Goal: Task Accomplishment & Management: Use online tool/utility

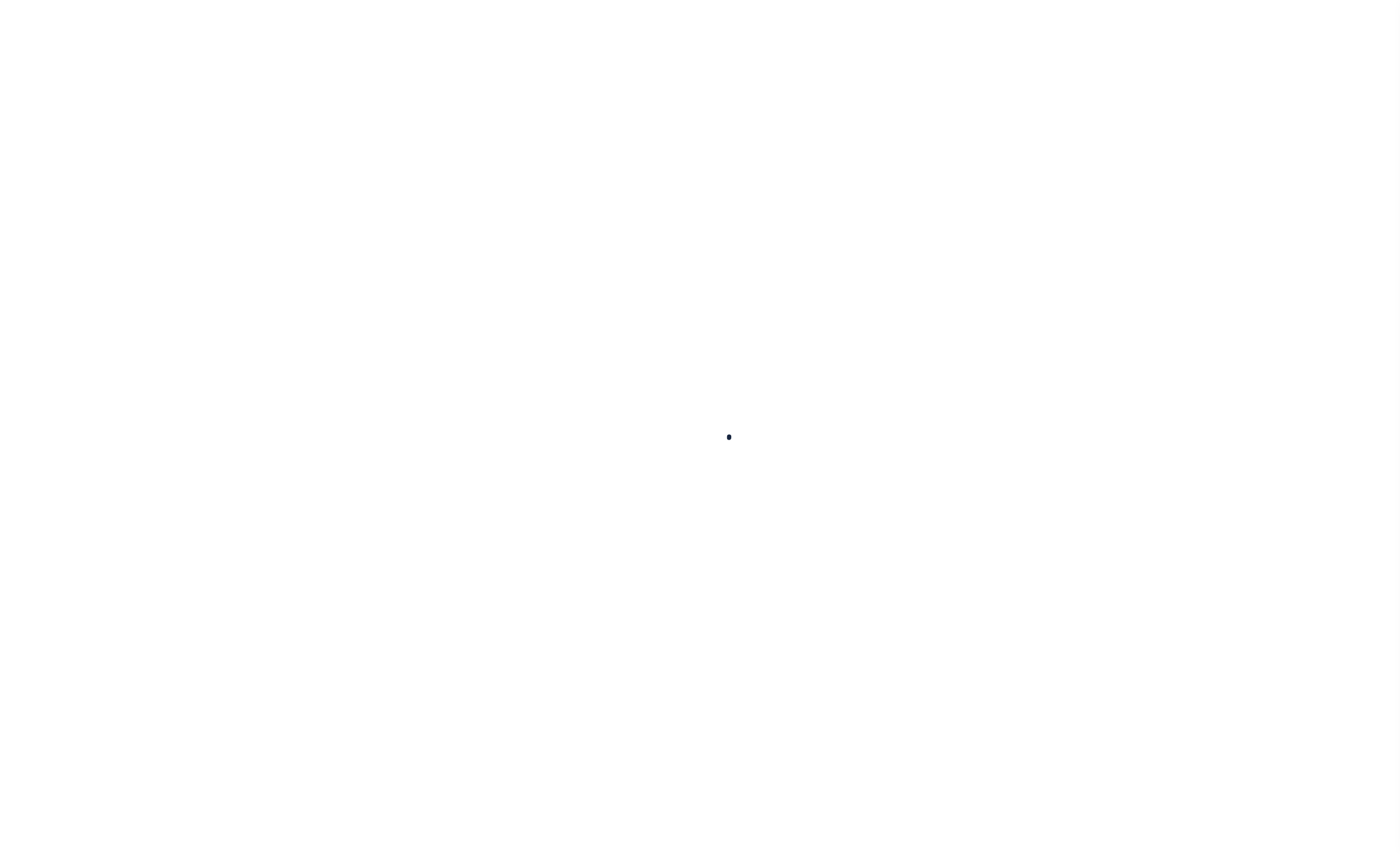
select select
checkbox input "false"
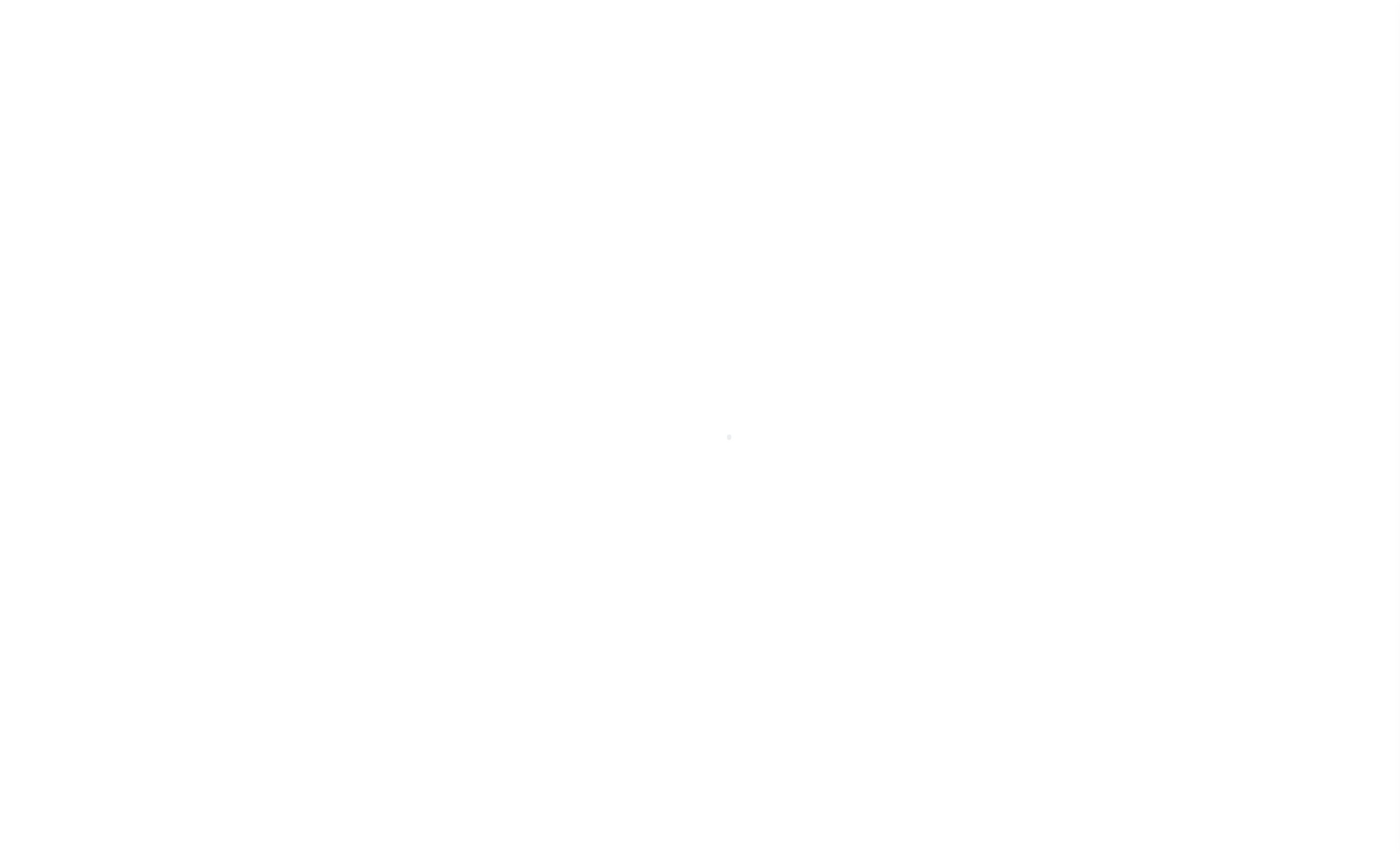
checkbox input "false"
type input "1306300000"
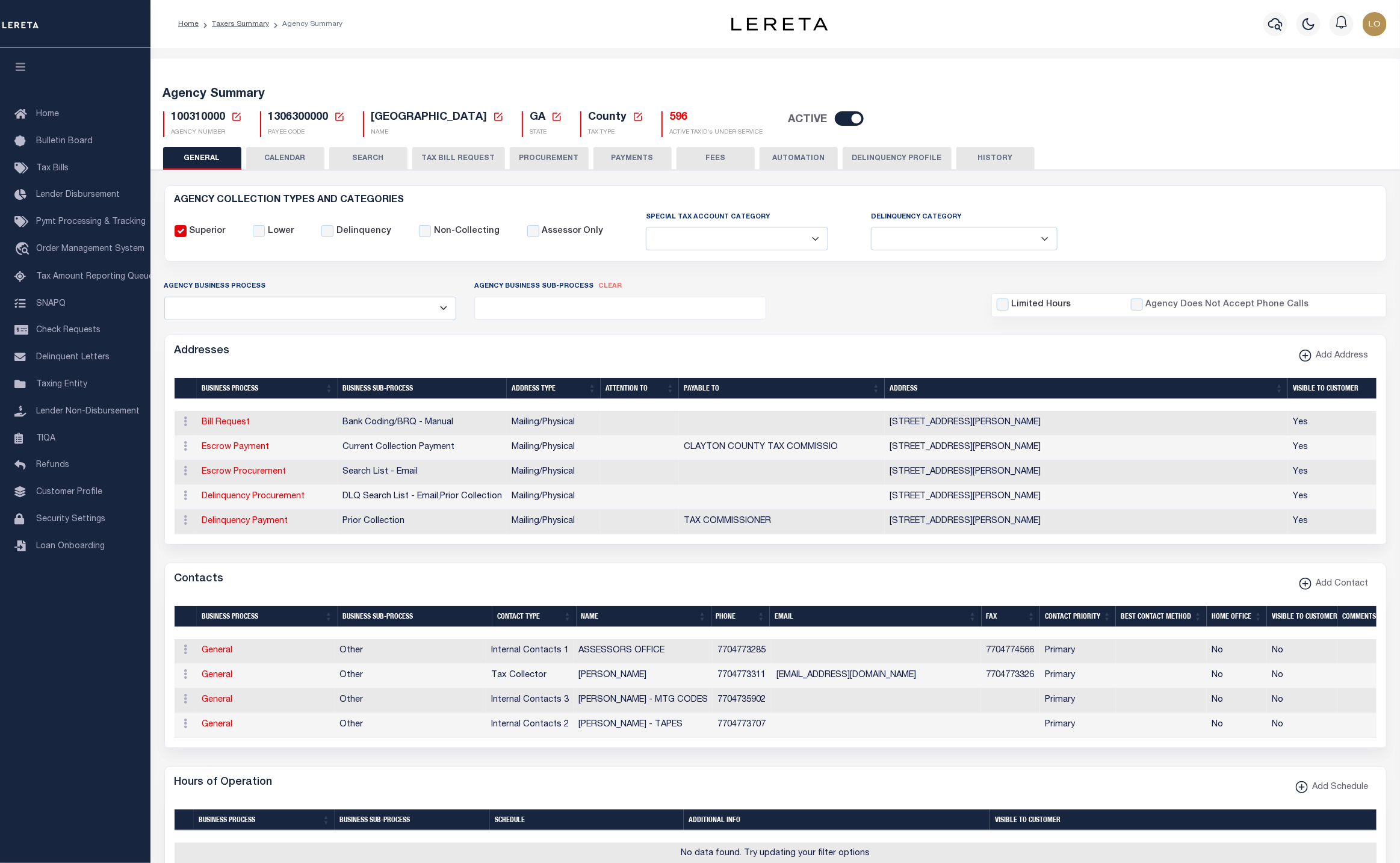
click at [1253, 184] on div "AGENCY COLLECTION TYPES AND CATEGORIES Superior Lower Delinquency Non-Collectin…" at bounding box center [776, 747] width 1254 height 1155
click at [670, 115] on h5 "596" at bounding box center [716, 118] width 93 height 13
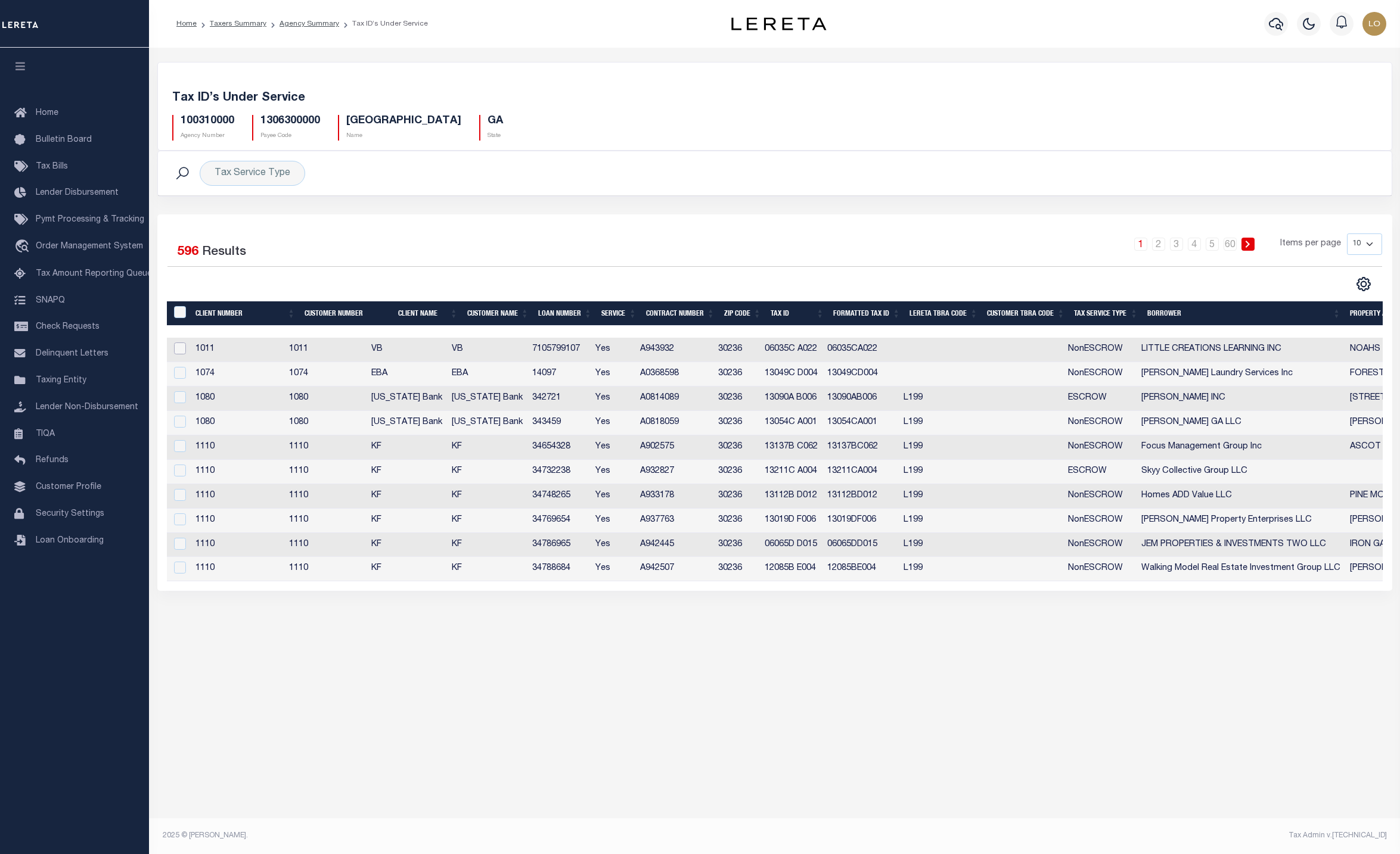
click at [182, 347] on input "checkbox" at bounding box center [180, 349] width 12 height 12
checkbox input "true"
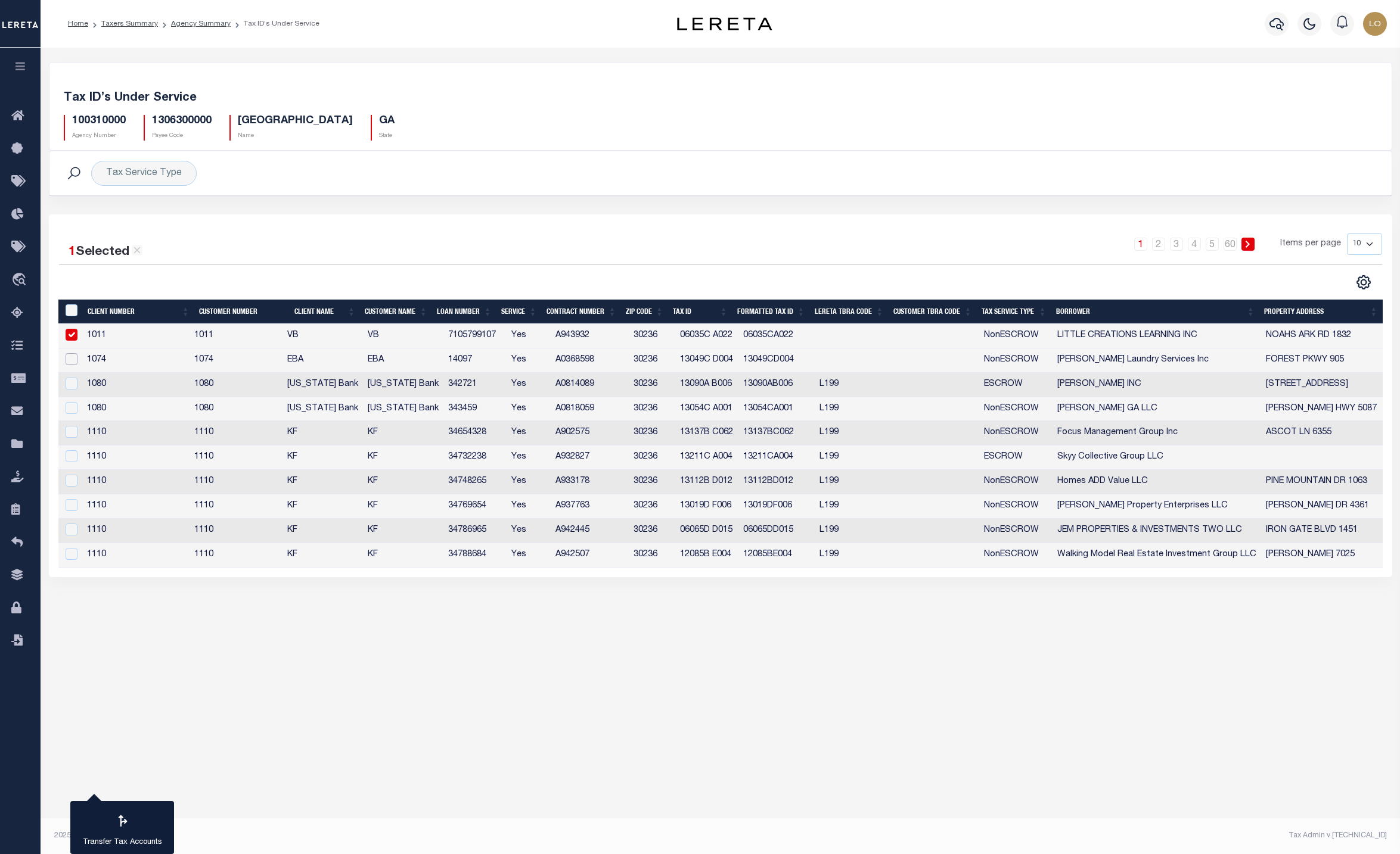
click at [70, 363] on input "checkbox" at bounding box center [72, 359] width 12 height 12
checkbox input "true"
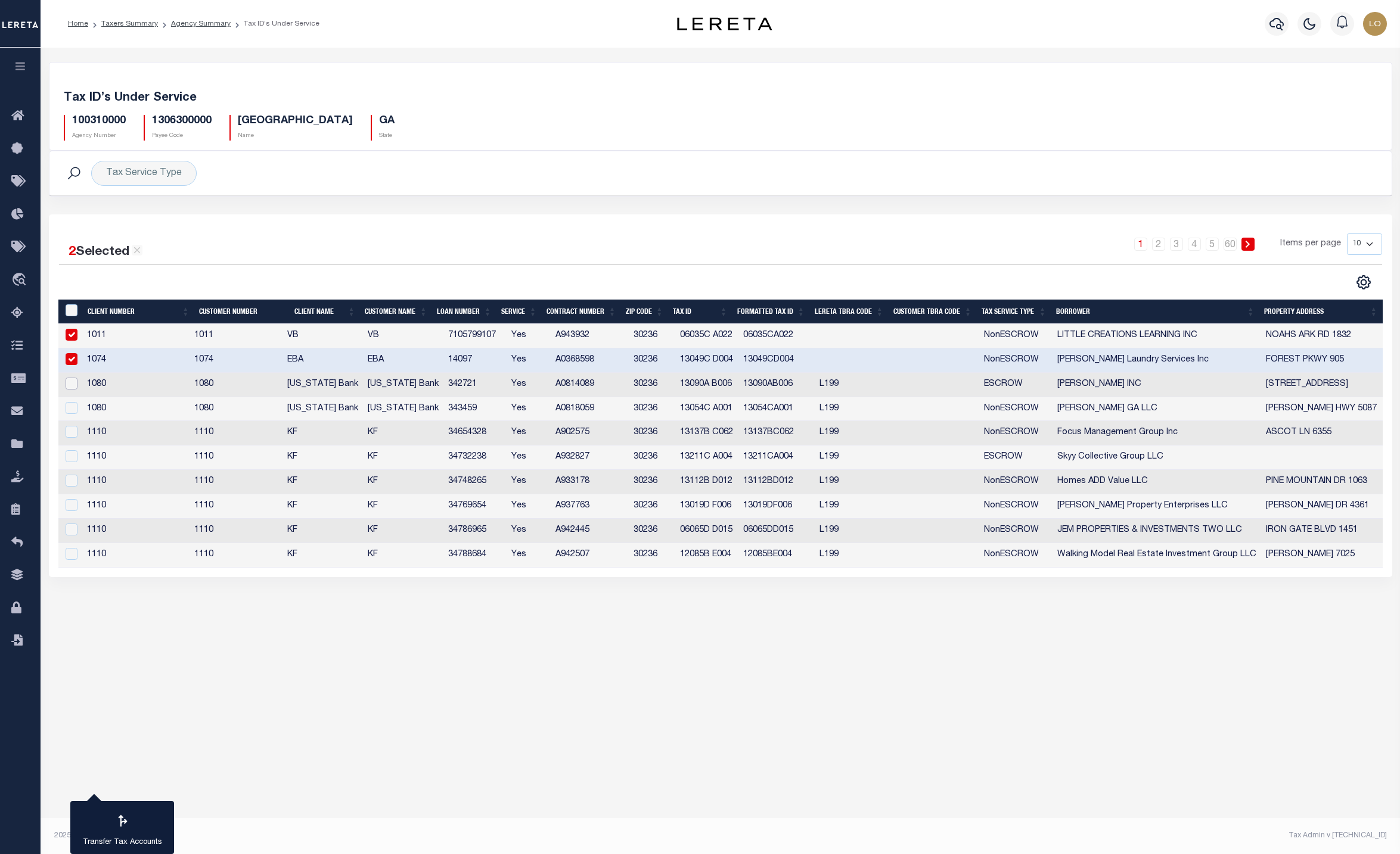
click at [72, 388] on input "checkbox" at bounding box center [72, 384] width 12 height 12
checkbox input "true"
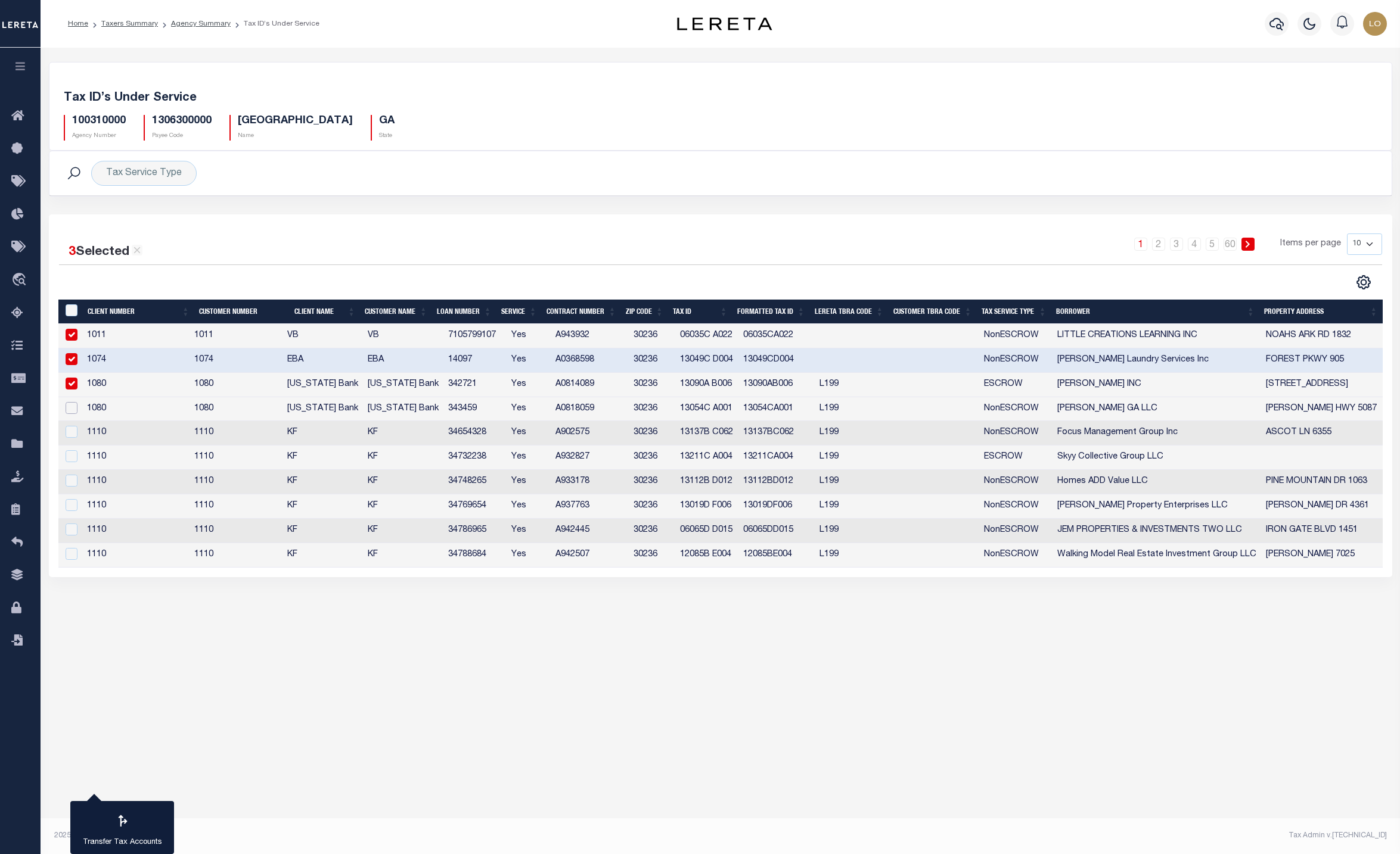
click at [69, 409] on input "checkbox" at bounding box center [72, 408] width 12 height 12
checkbox input "true"
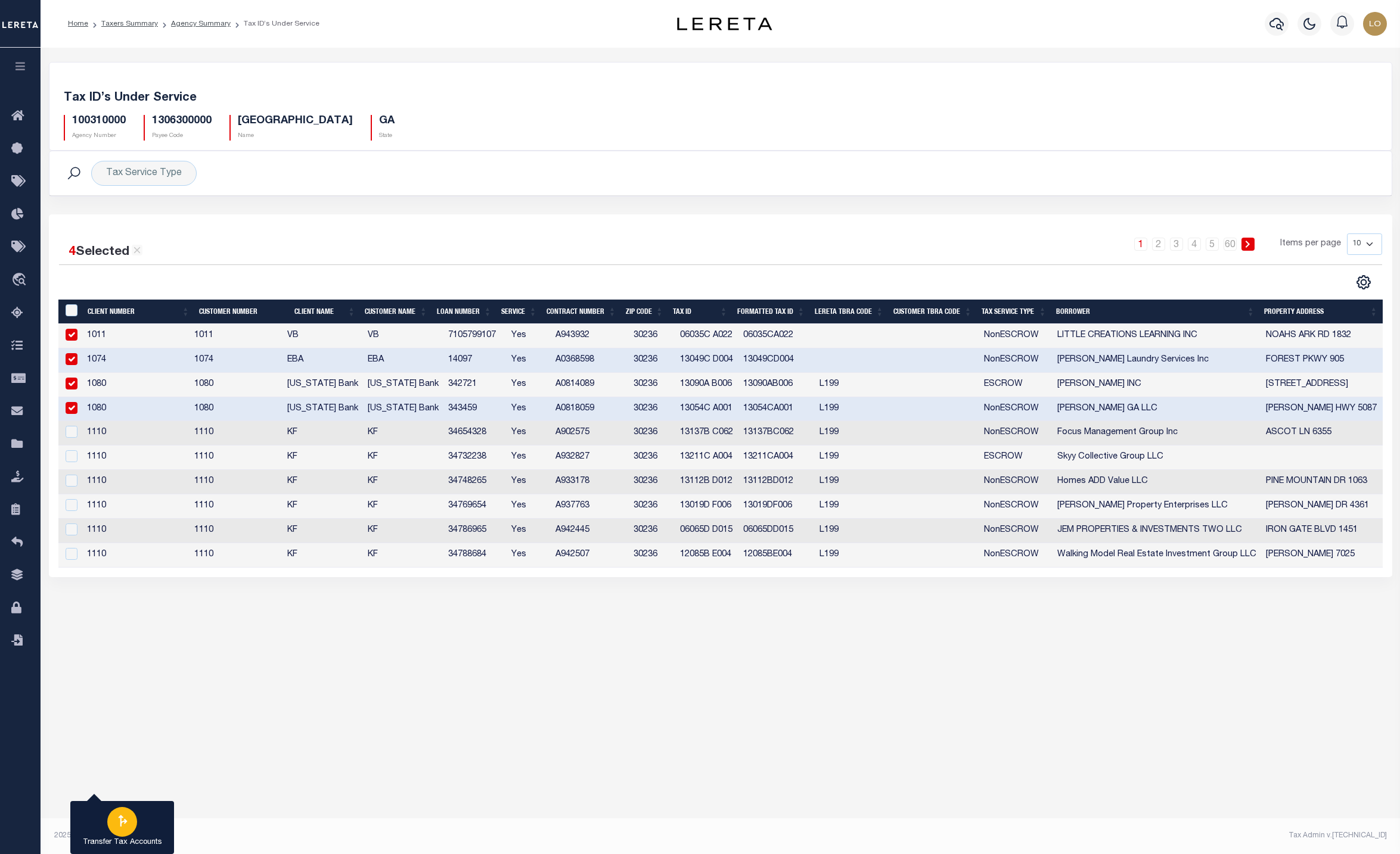
click at [128, 832] on div "button" at bounding box center [122, 822] width 29 height 29
type input "100310000"
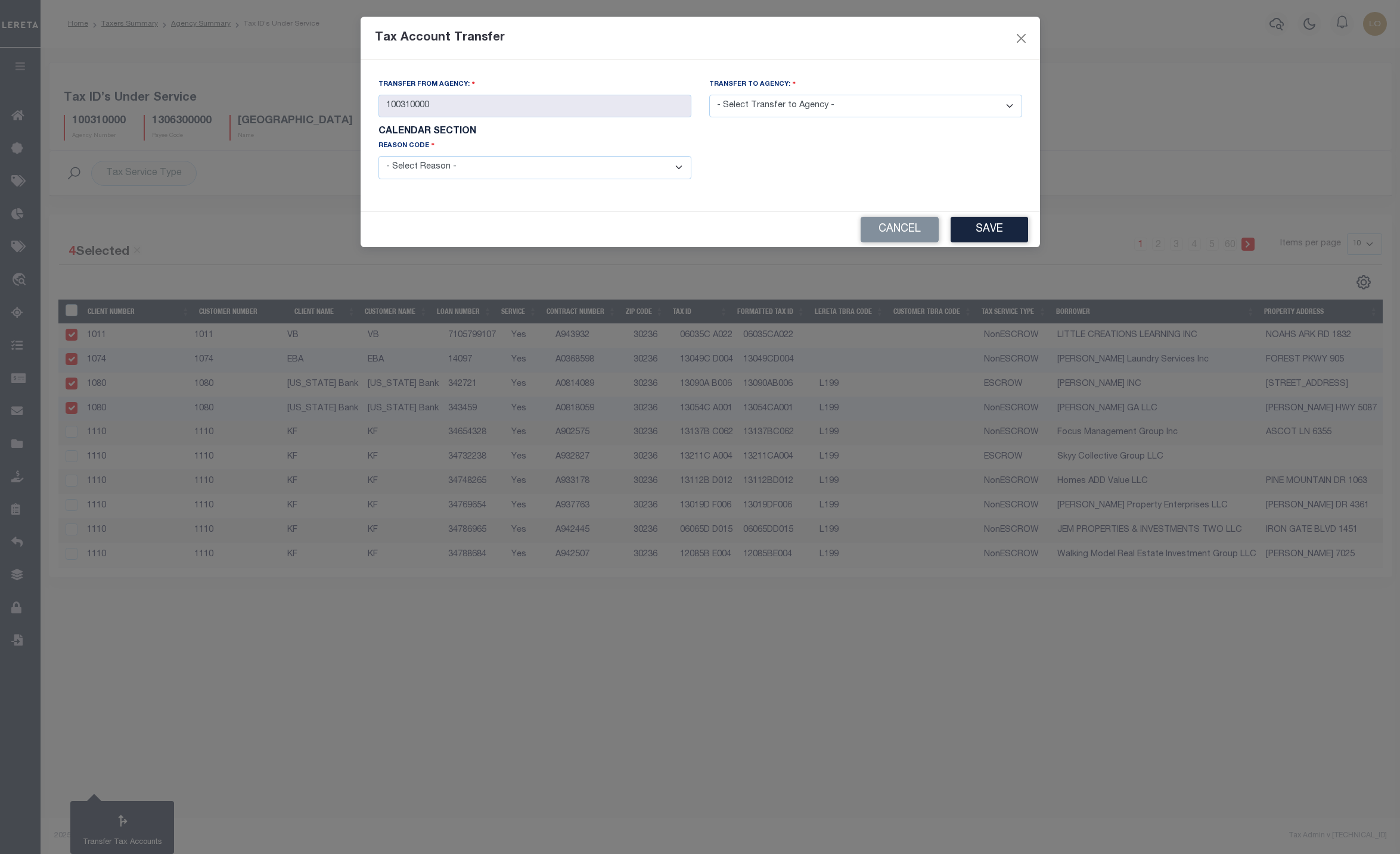
click at [779, 108] on select "- Select Transfer to Agency - 100310101 100310102 100310103 100310104 100310105…" at bounding box center [866, 107] width 313 height 24
click at [762, 633] on div "Tax Account Transfer Transfer from Agency: 100310000 Transfer to Agency: - Sele…" at bounding box center [700, 427] width 1400 height 854
click at [928, 242] on button "Cancel" at bounding box center [899, 229] width 78 height 26
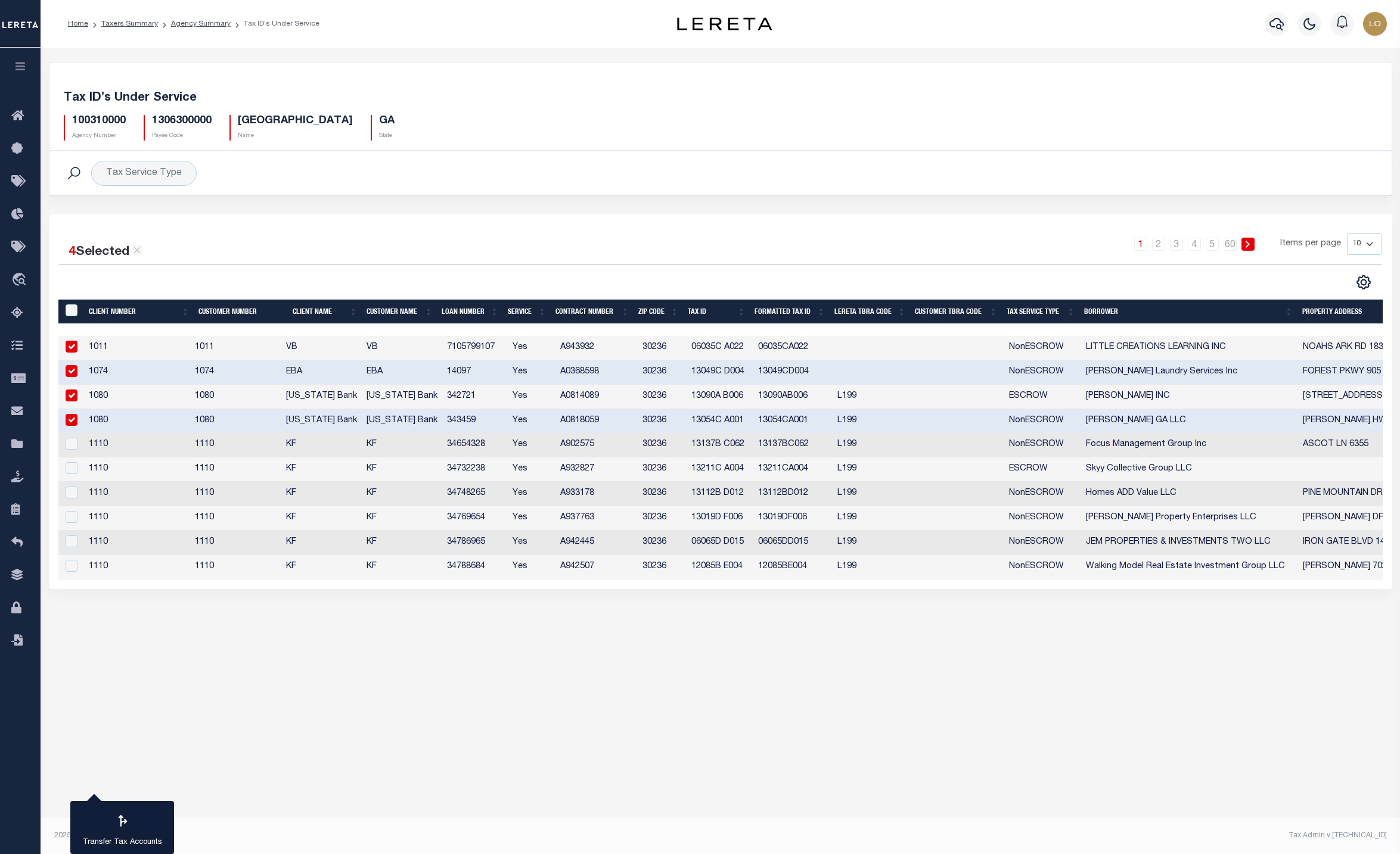
click at [202, 18] on li "Agency Summary" at bounding box center [194, 24] width 73 height 11
click at [207, 29] on li "Agency Summary" at bounding box center [194, 24] width 73 height 11
click at [213, 25] on link "Agency Summary" at bounding box center [201, 24] width 60 height 7
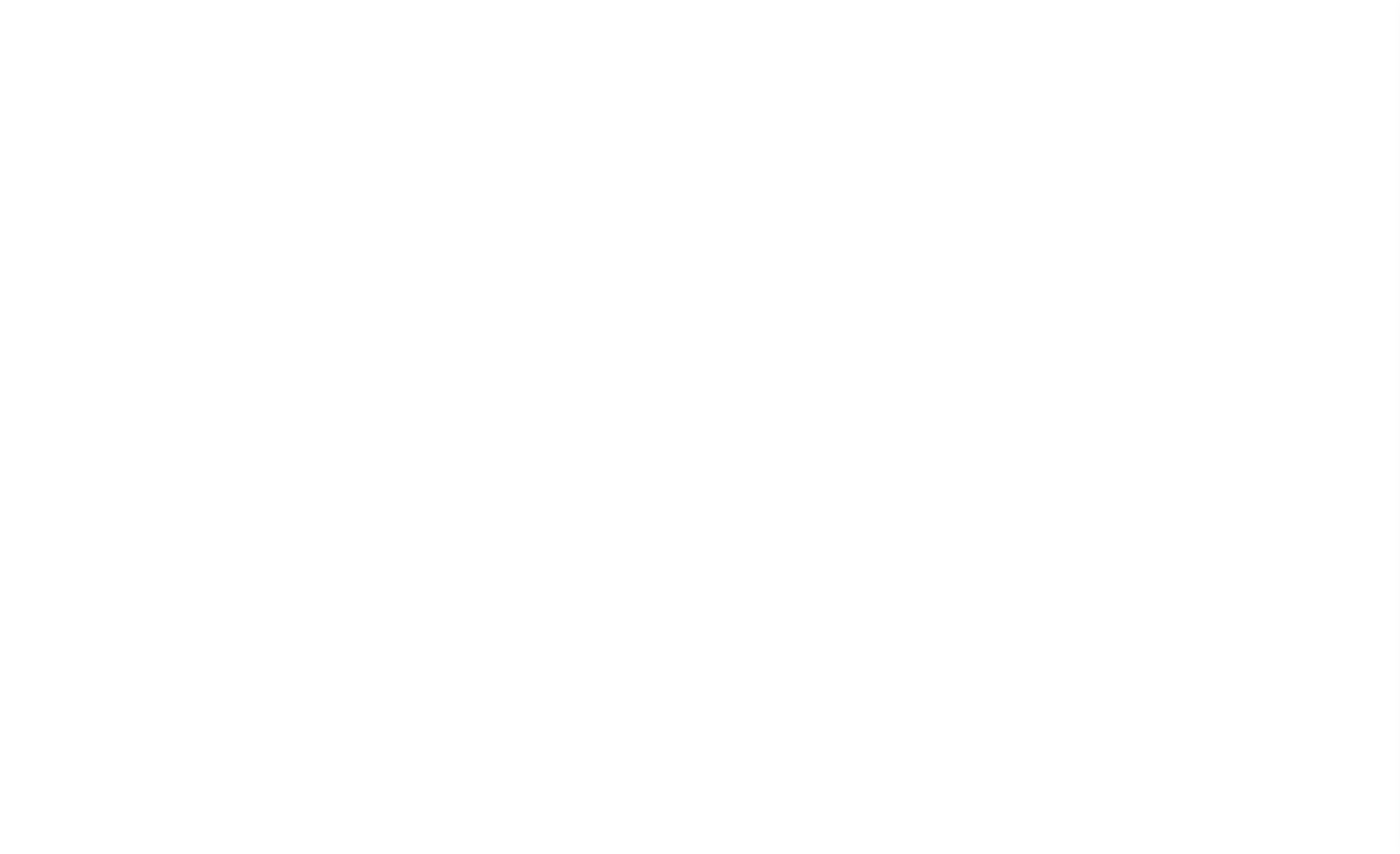
select select
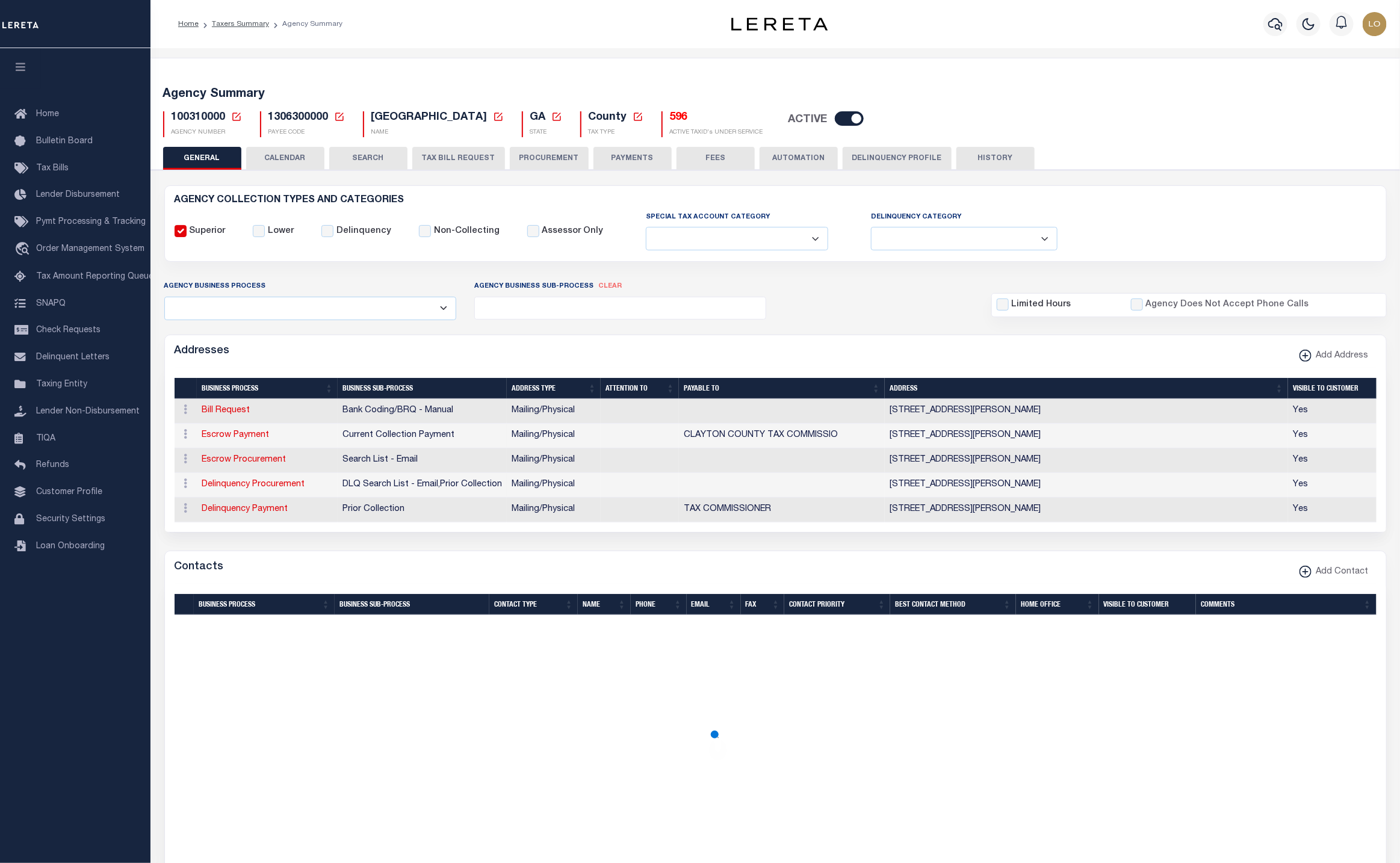
click at [235, 115] on icon at bounding box center [236, 117] width 11 height 11
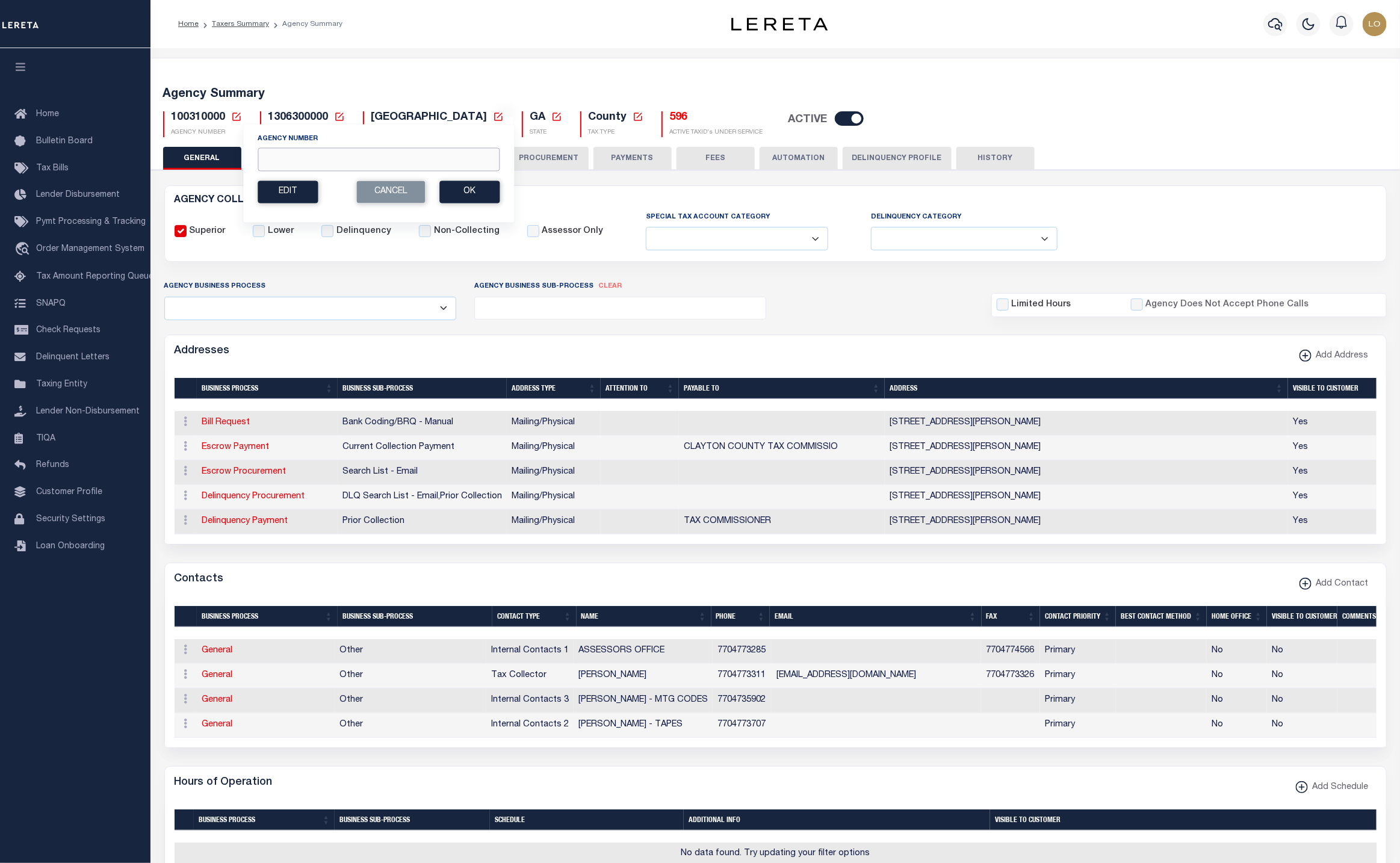
click at [282, 168] on input "Agency Number" at bounding box center [378, 159] width 242 height 24
paste input "420722001"
type input "420722001"
click at [460, 195] on button "Ok" at bounding box center [469, 192] width 60 height 22
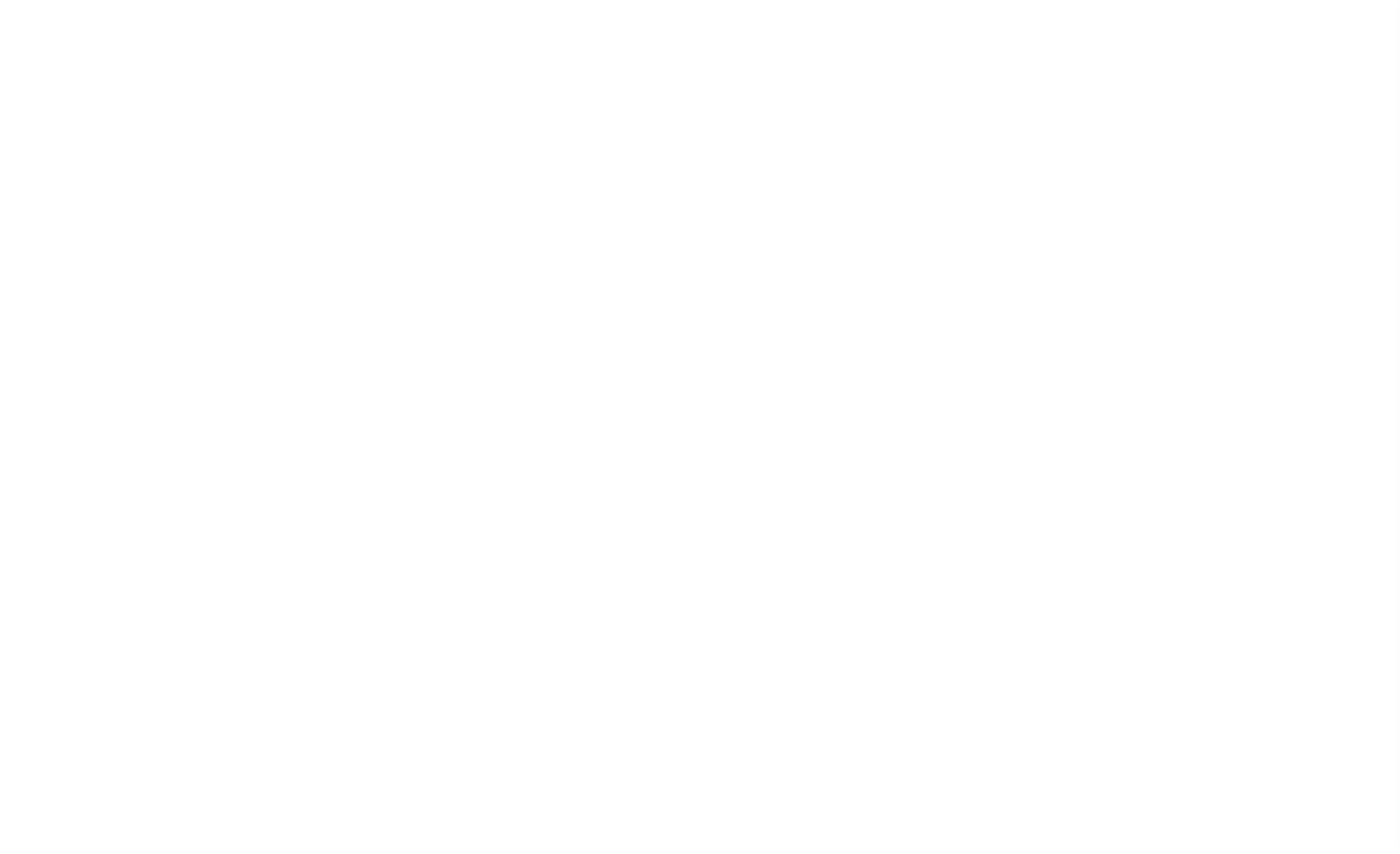
select select
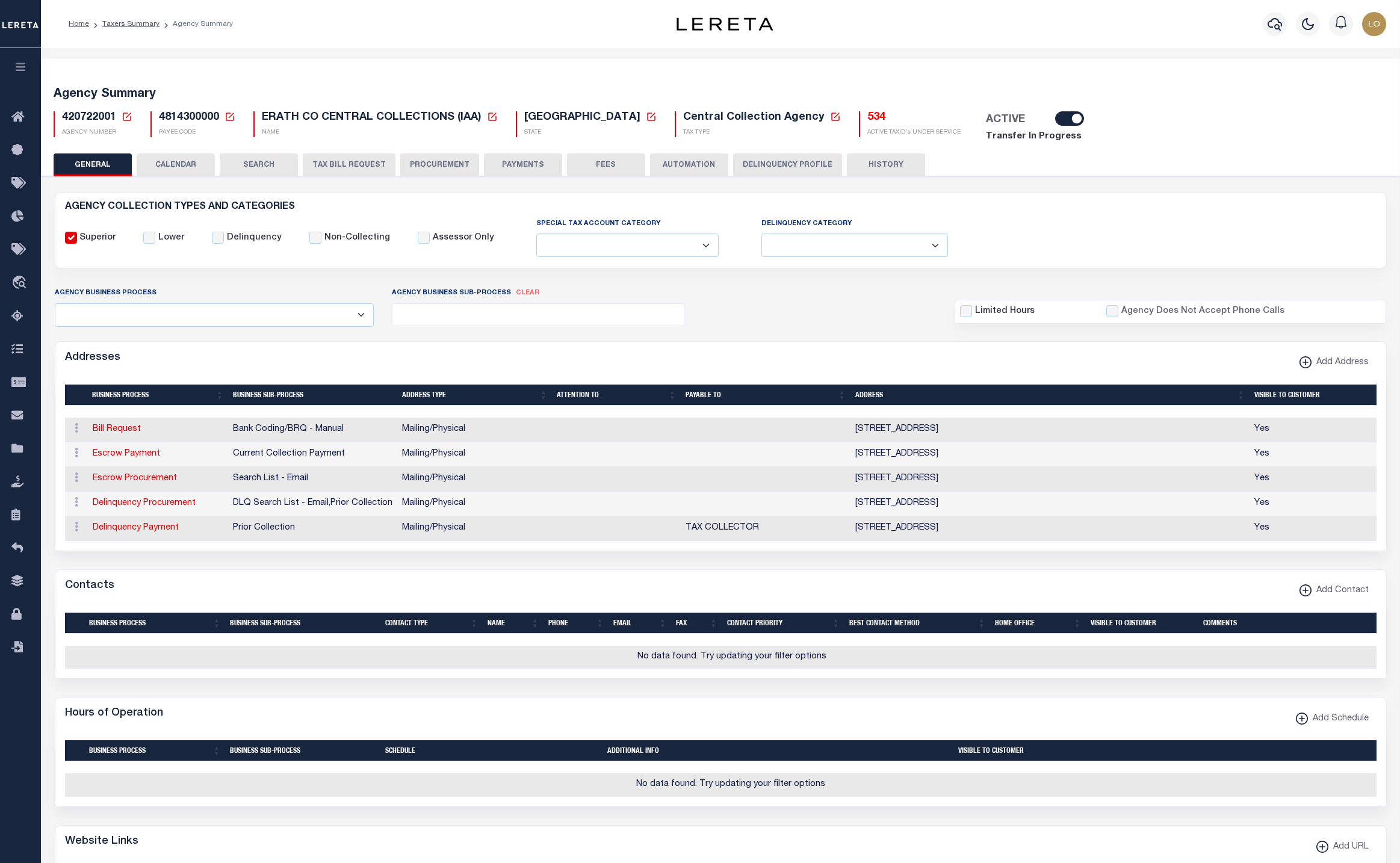
select select
click at [868, 114] on h5 "534" at bounding box center [914, 118] width 93 height 13
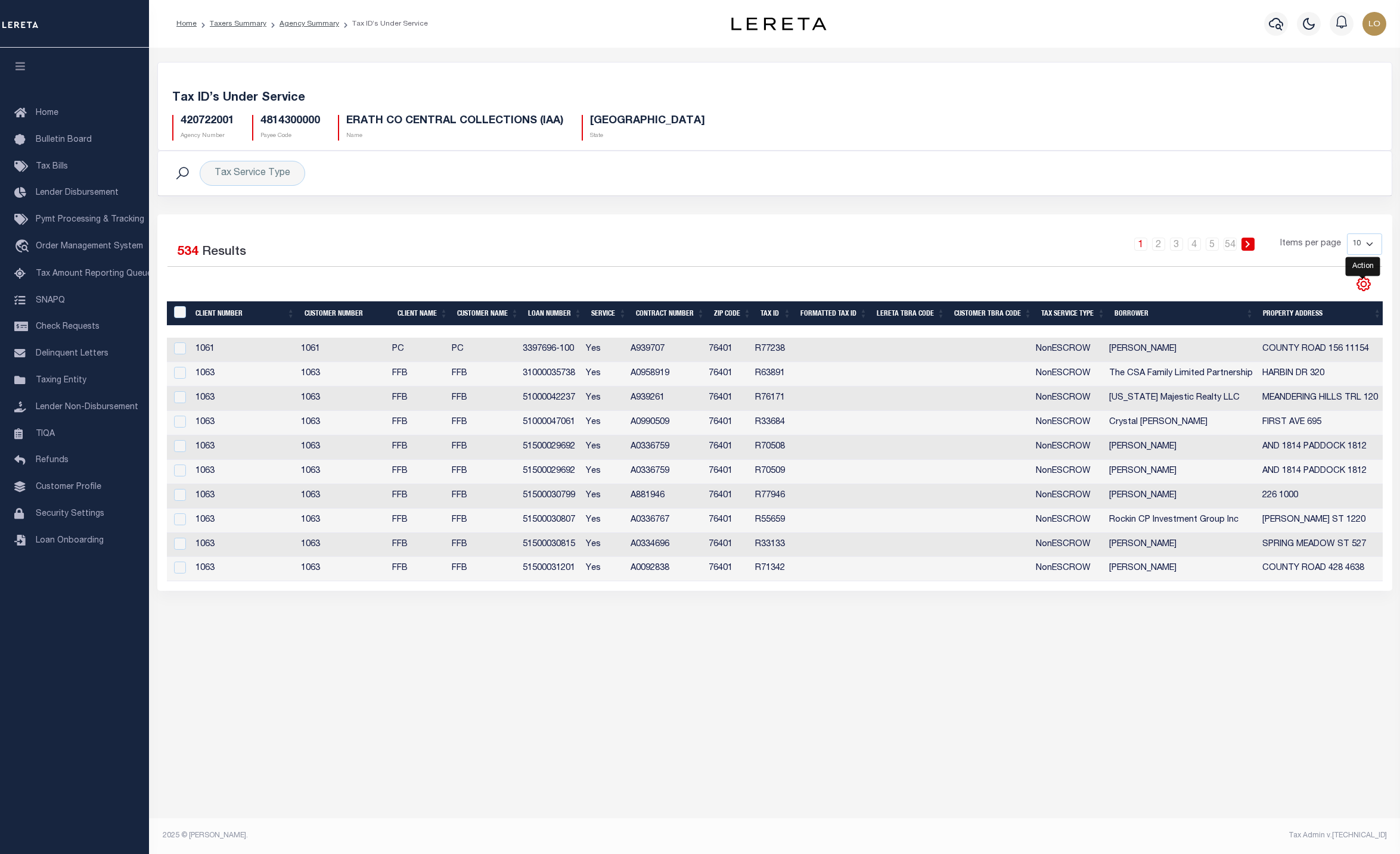
click at [1359, 281] on icon "" at bounding box center [1363, 284] width 15 height 15
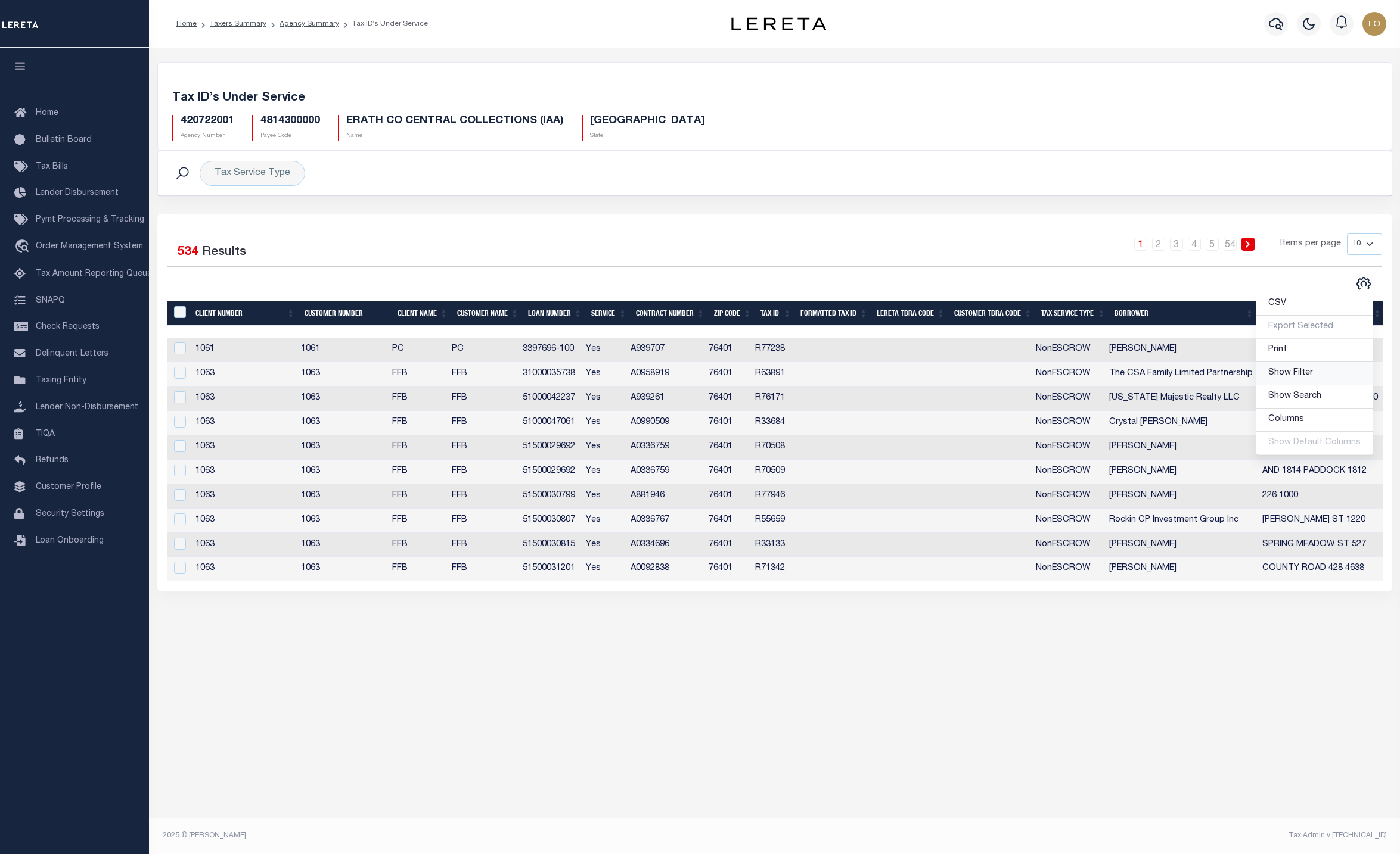
click at [1302, 377] on span "Show Filter" at bounding box center [1290, 372] width 45 height 8
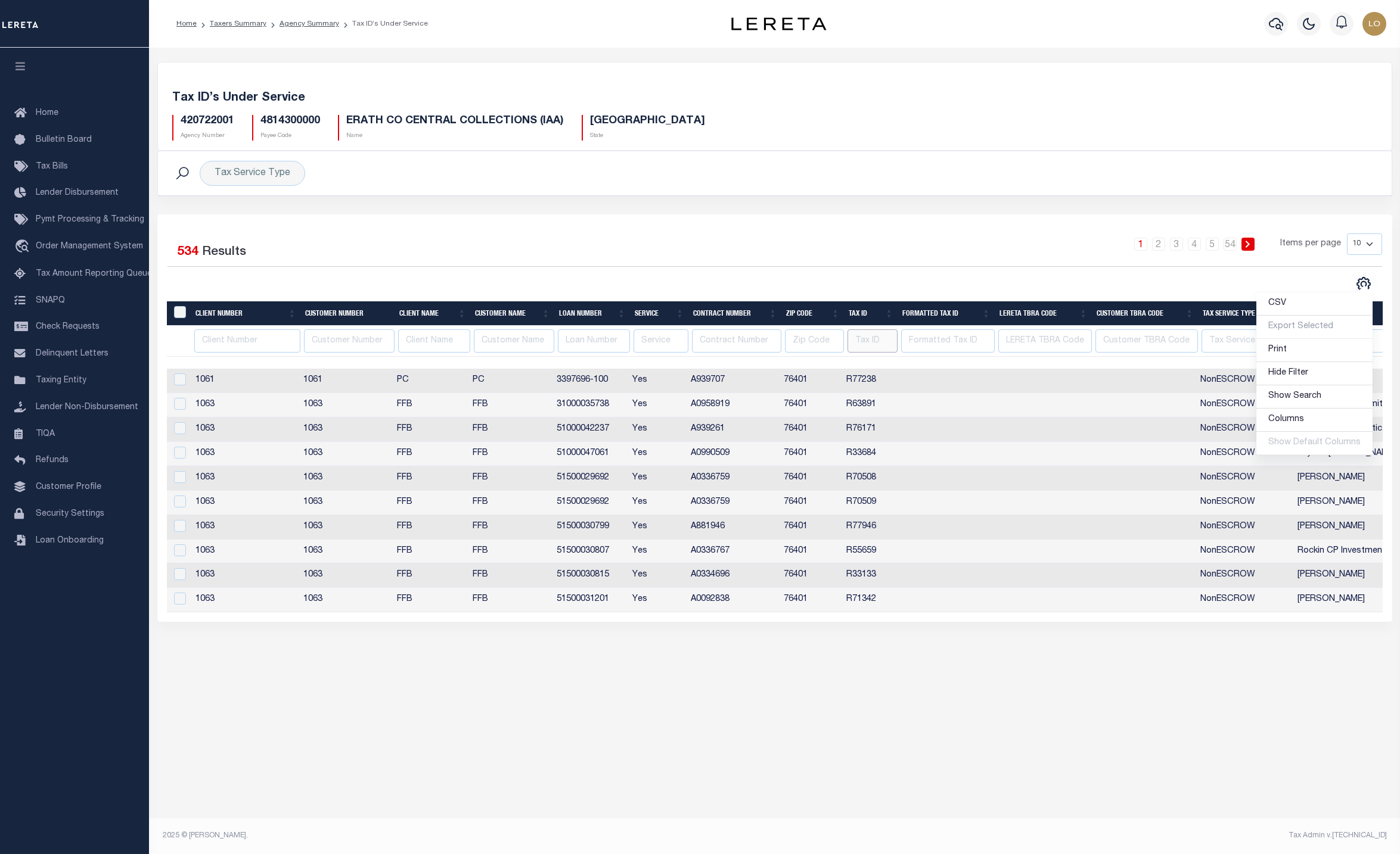
click at [870, 340] on input "text" at bounding box center [873, 341] width 50 height 24
type input "T"
type input "R77"
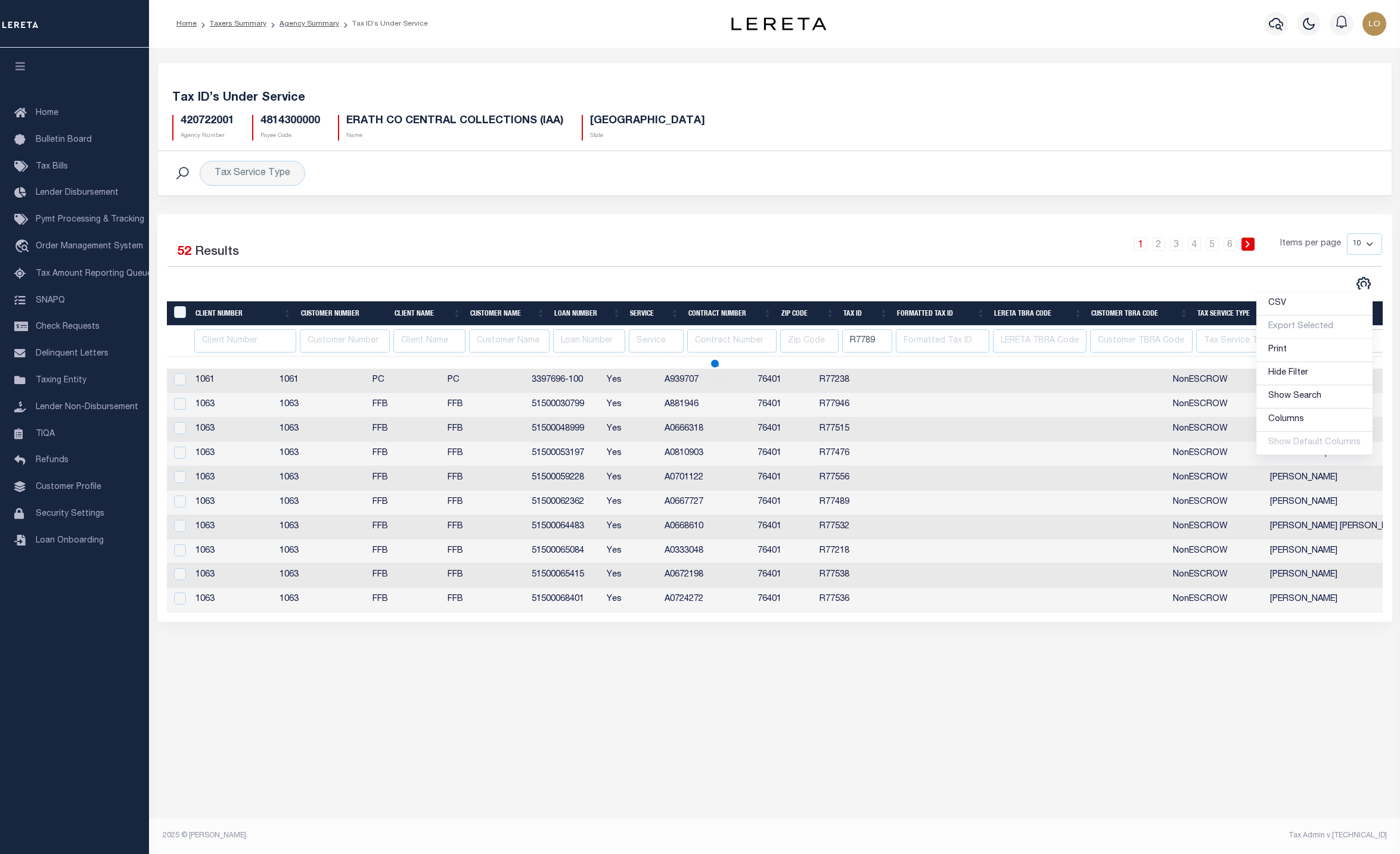
type input "R7789"
type input "R77895"
click at [892, 231] on div "Selected 52 Results 1 2 3 4 5 6 Items per page 10 25 50 100" at bounding box center [774, 418] width 1235 height 407
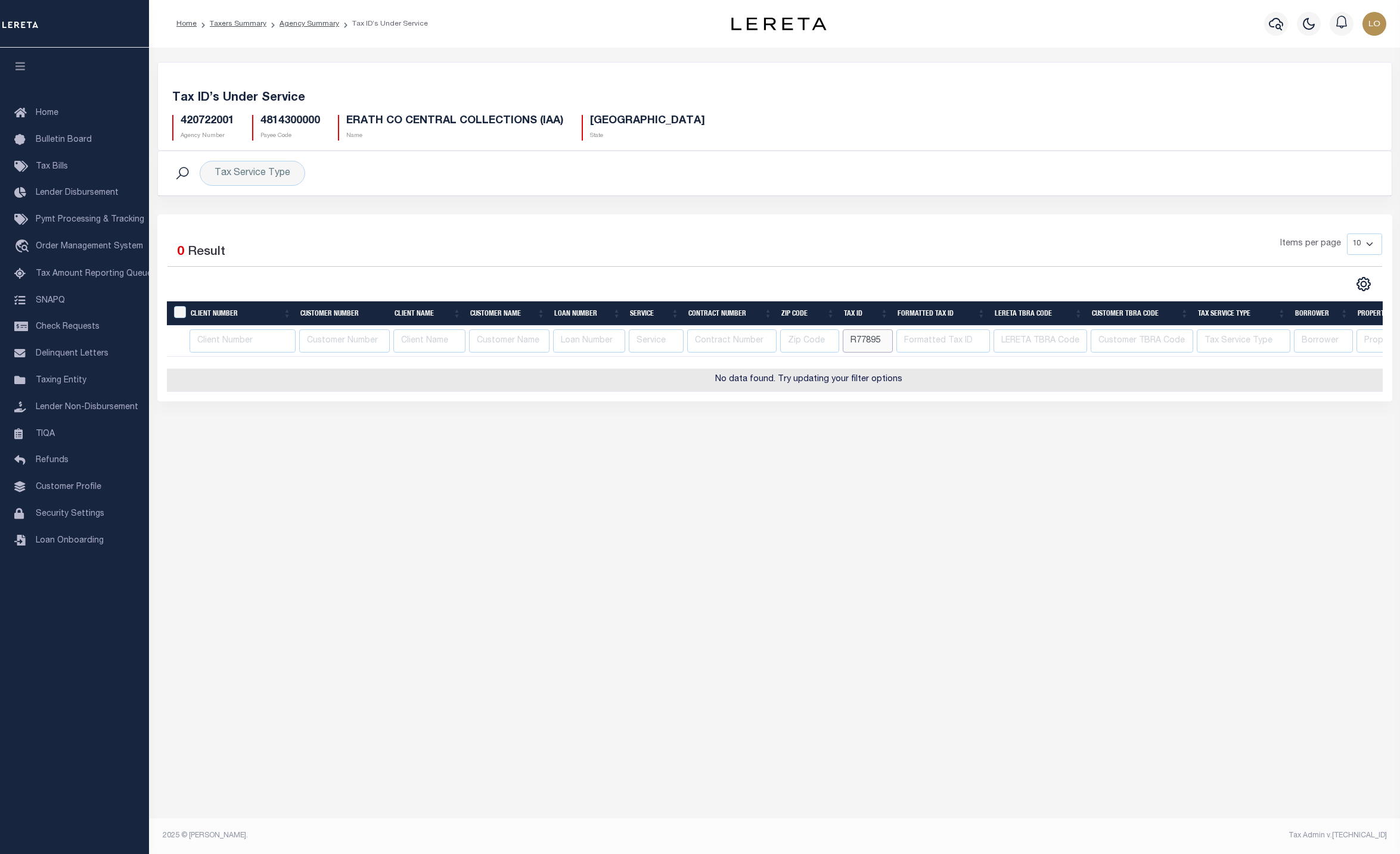
click at [880, 349] on input "R77895" at bounding box center [868, 341] width 50 height 24
type input "R80158"
click at [1039, 567] on div "Tax Account Transfer Transfer from Agency: Transfer to Agency: - Select Transfe…" at bounding box center [774, 433] width 1251 height 769
click at [860, 338] on input "R80158" at bounding box center [868, 341] width 50 height 24
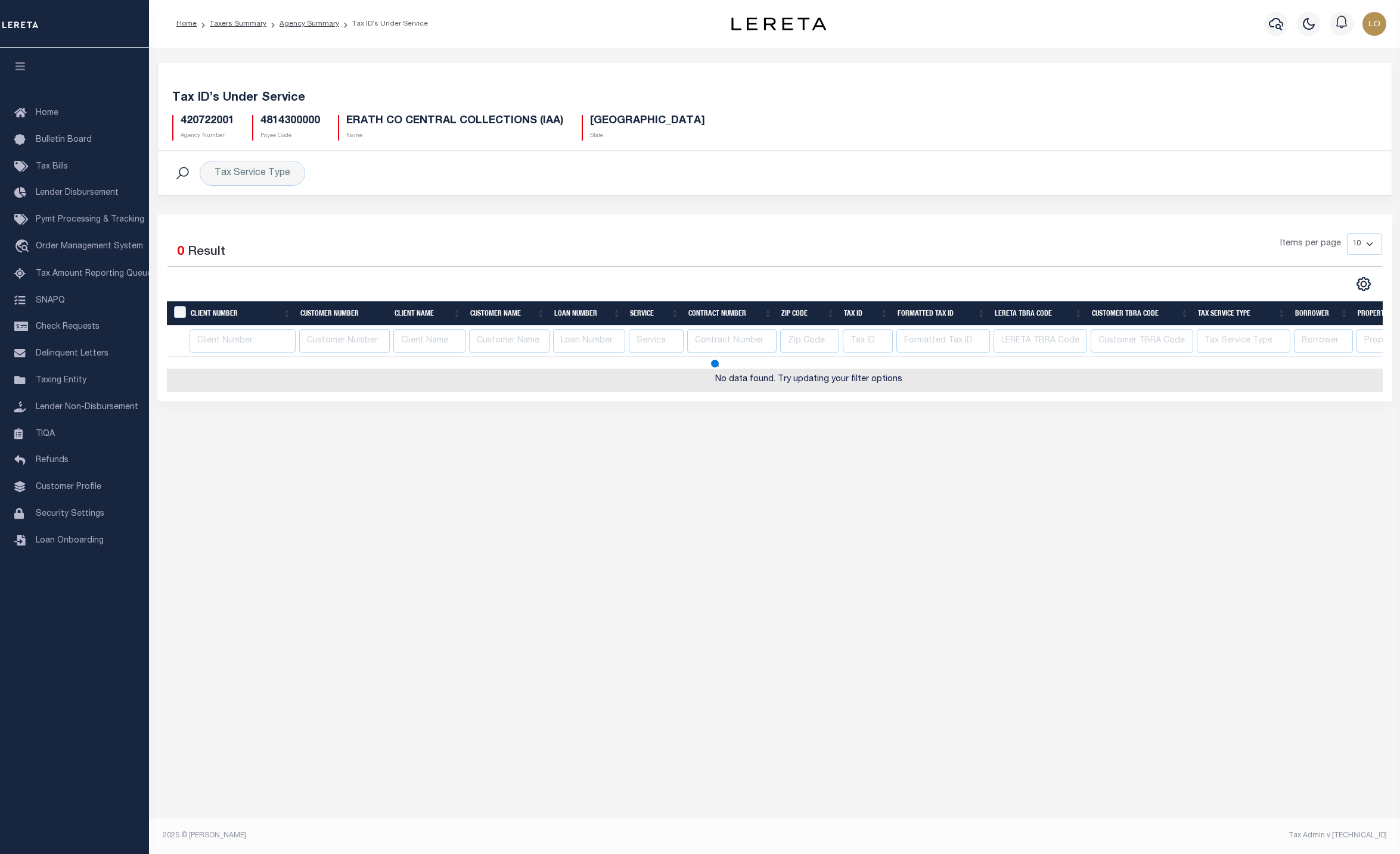
click at [535, 663] on div "Tax Account Transfer Transfer from Agency: Transfer to Agency: - Select Transfe…" at bounding box center [774, 433] width 1251 height 769
